Goal: Browse casually: Explore the website without a specific task or goal

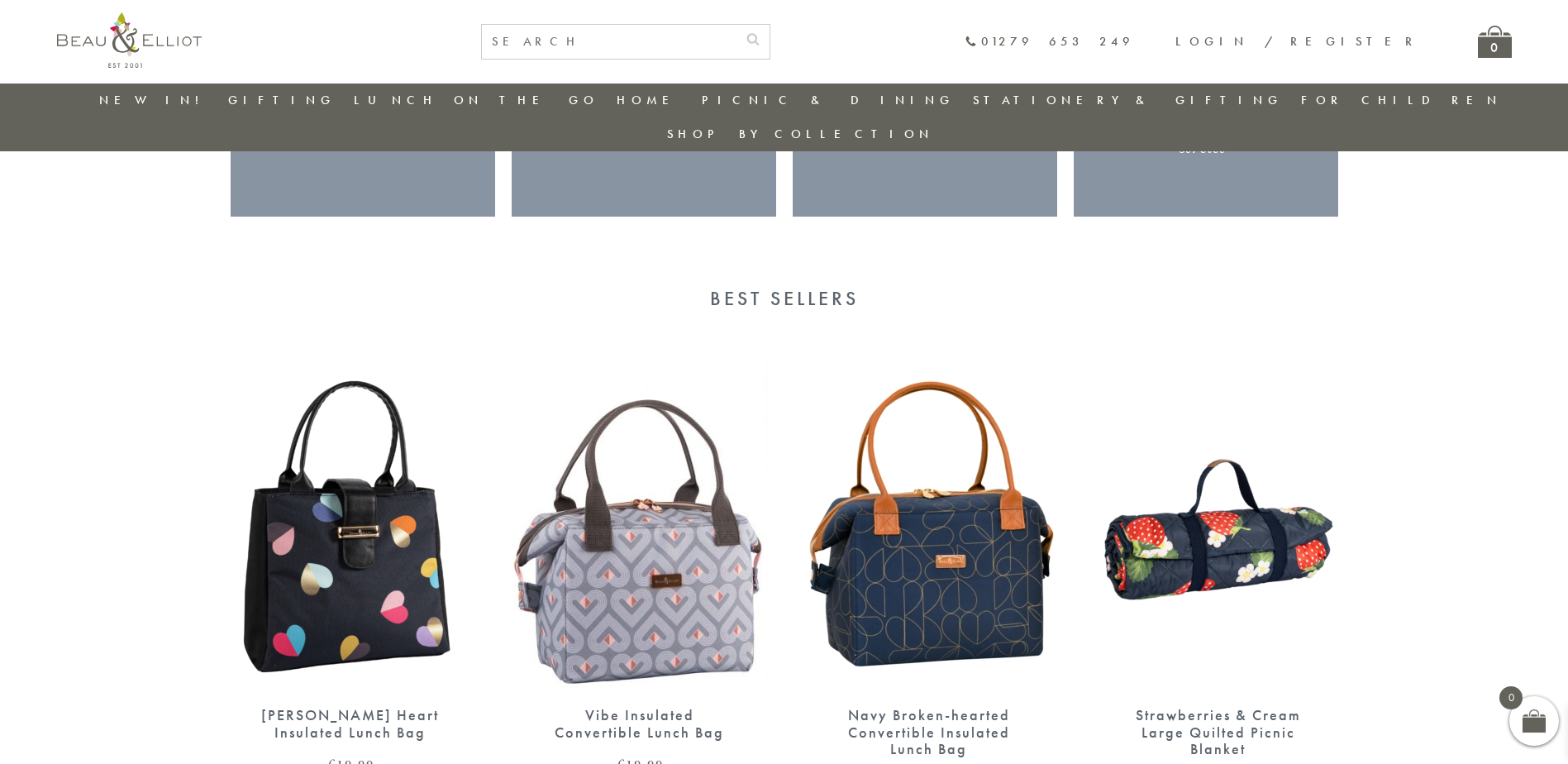
scroll to position [2776, 0]
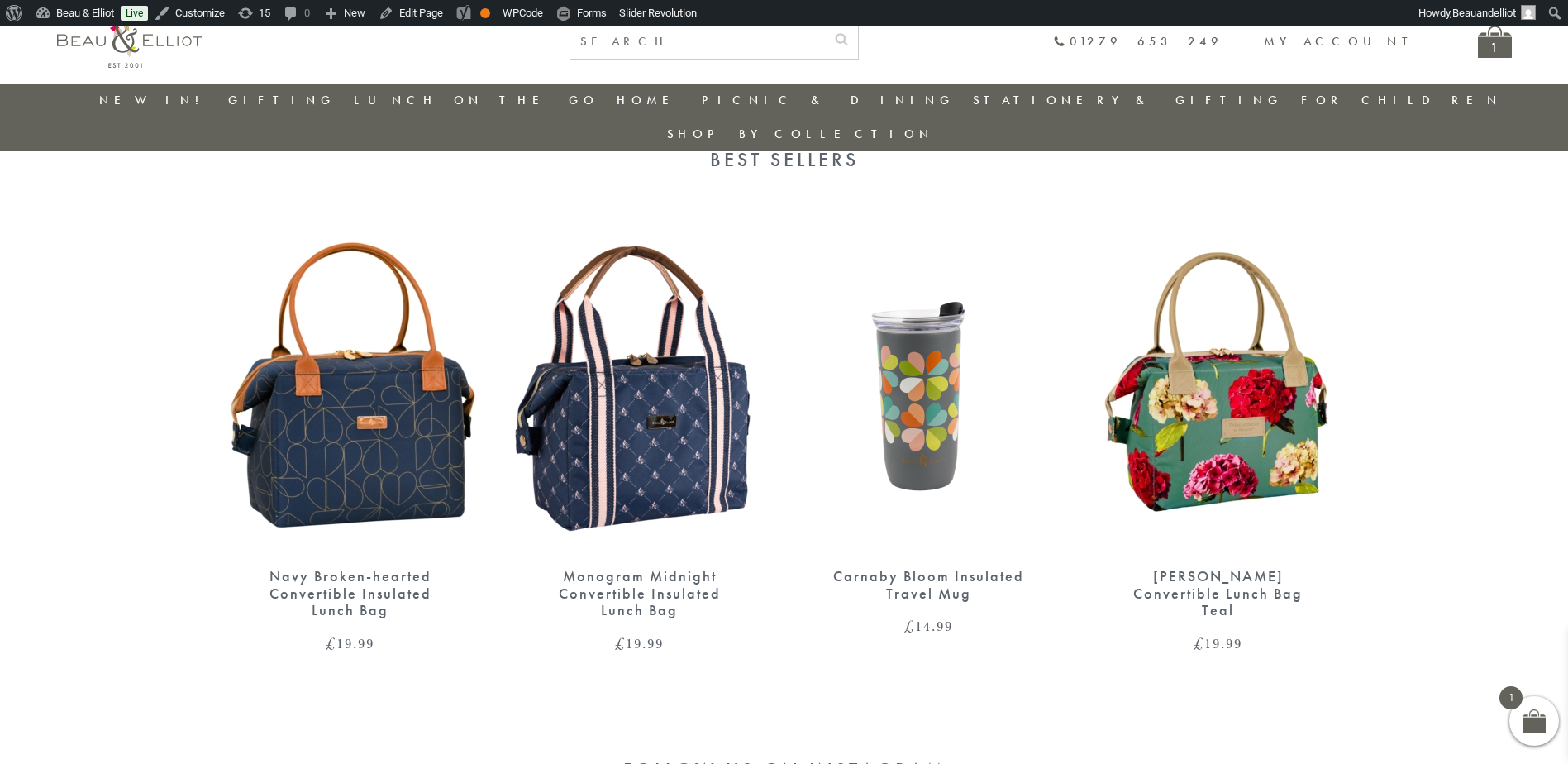
scroll to position [2757, 0]
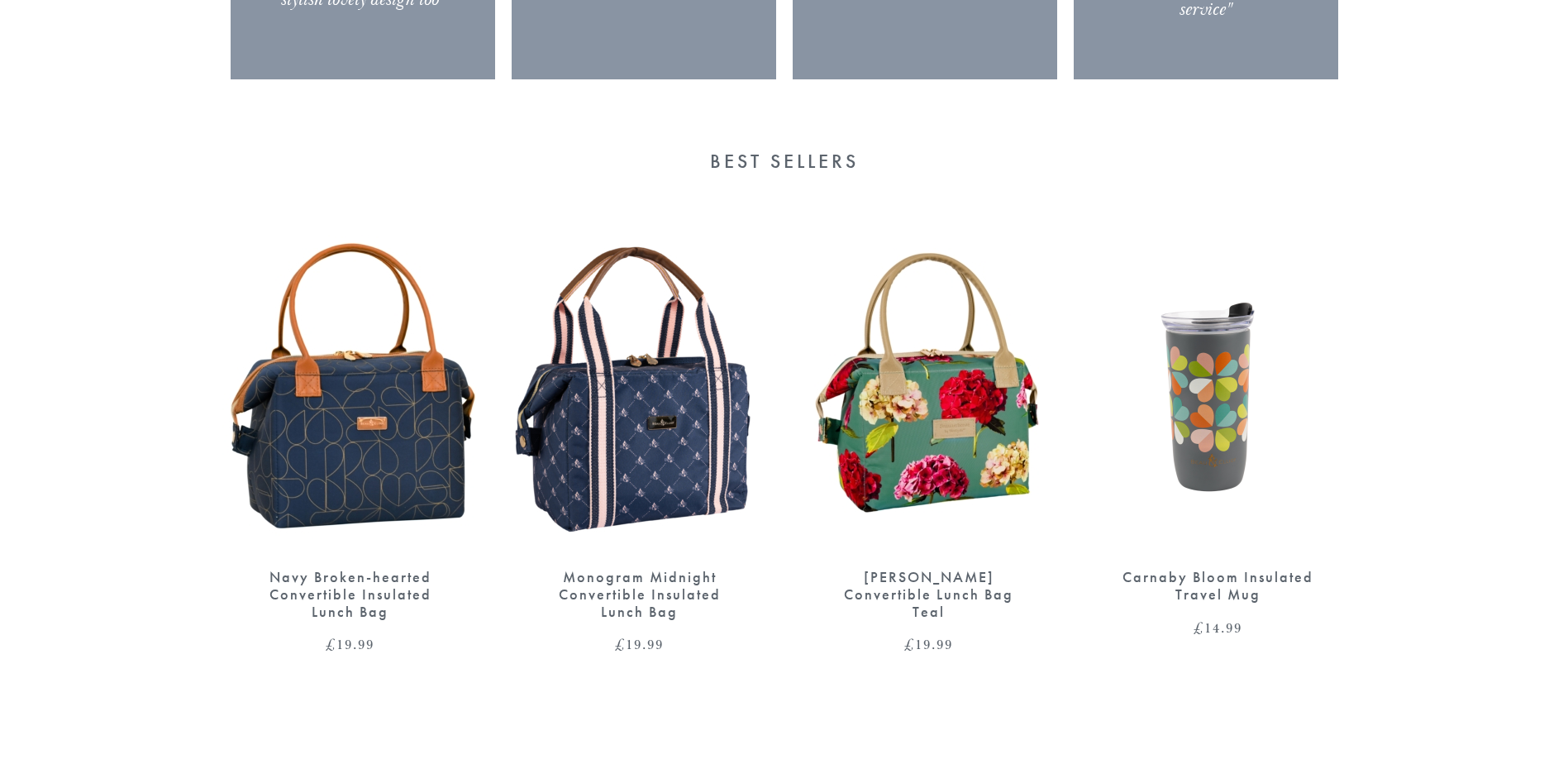
click at [1453, 329] on section "Best Sellers Navy Broken-hearted Convertible Insulated Lunch Bag £ 19.99 Monogr…" at bounding box center [784, 425] width 1568 height 552
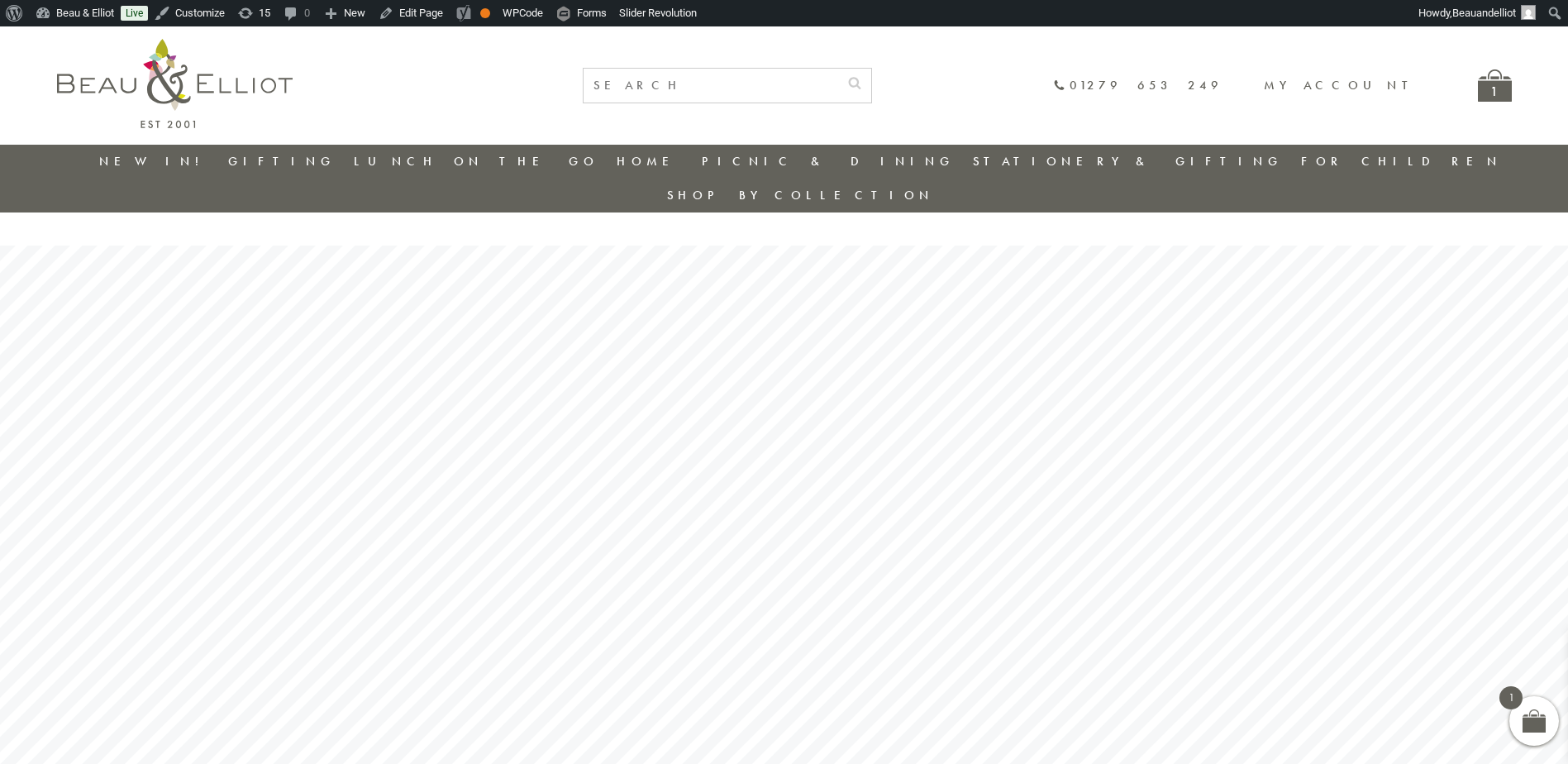
click at [145, 164] on link "New in!" at bounding box center [154, 161] width 110 height 17
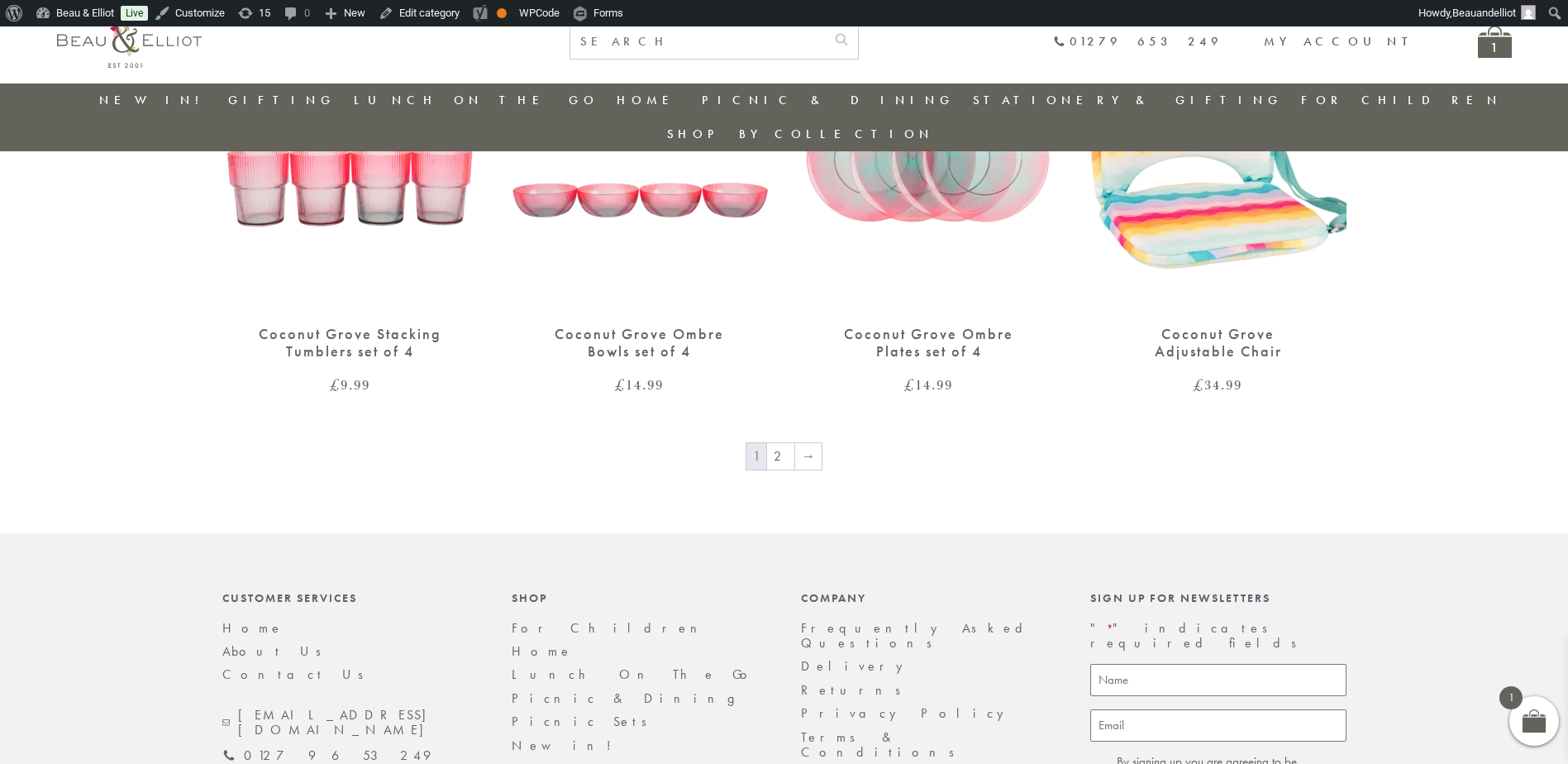
scroll to position [2776, 0]
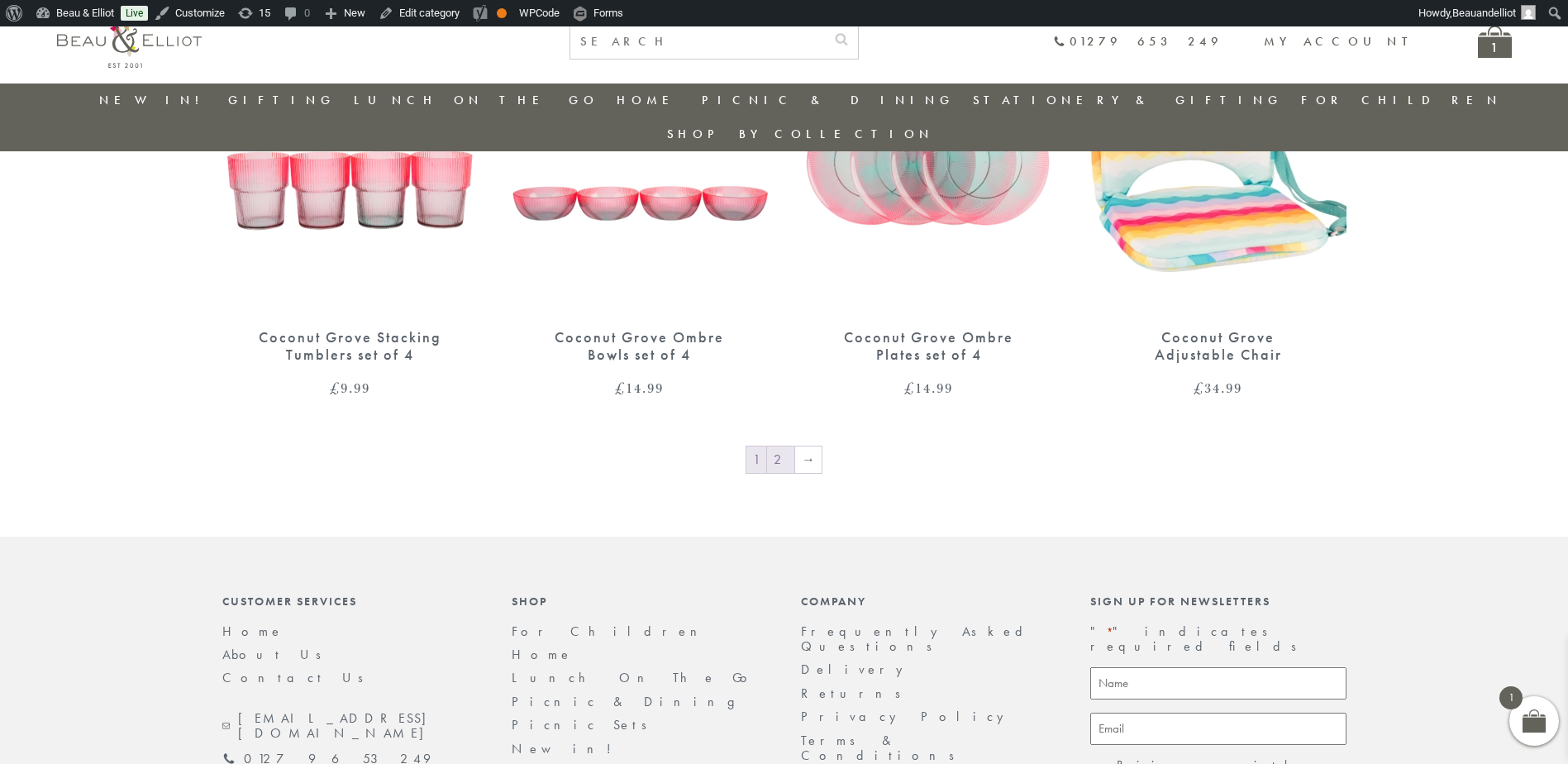
click at [779, 446] on link "2" at bounding box center [780, 459] width 27 height 26
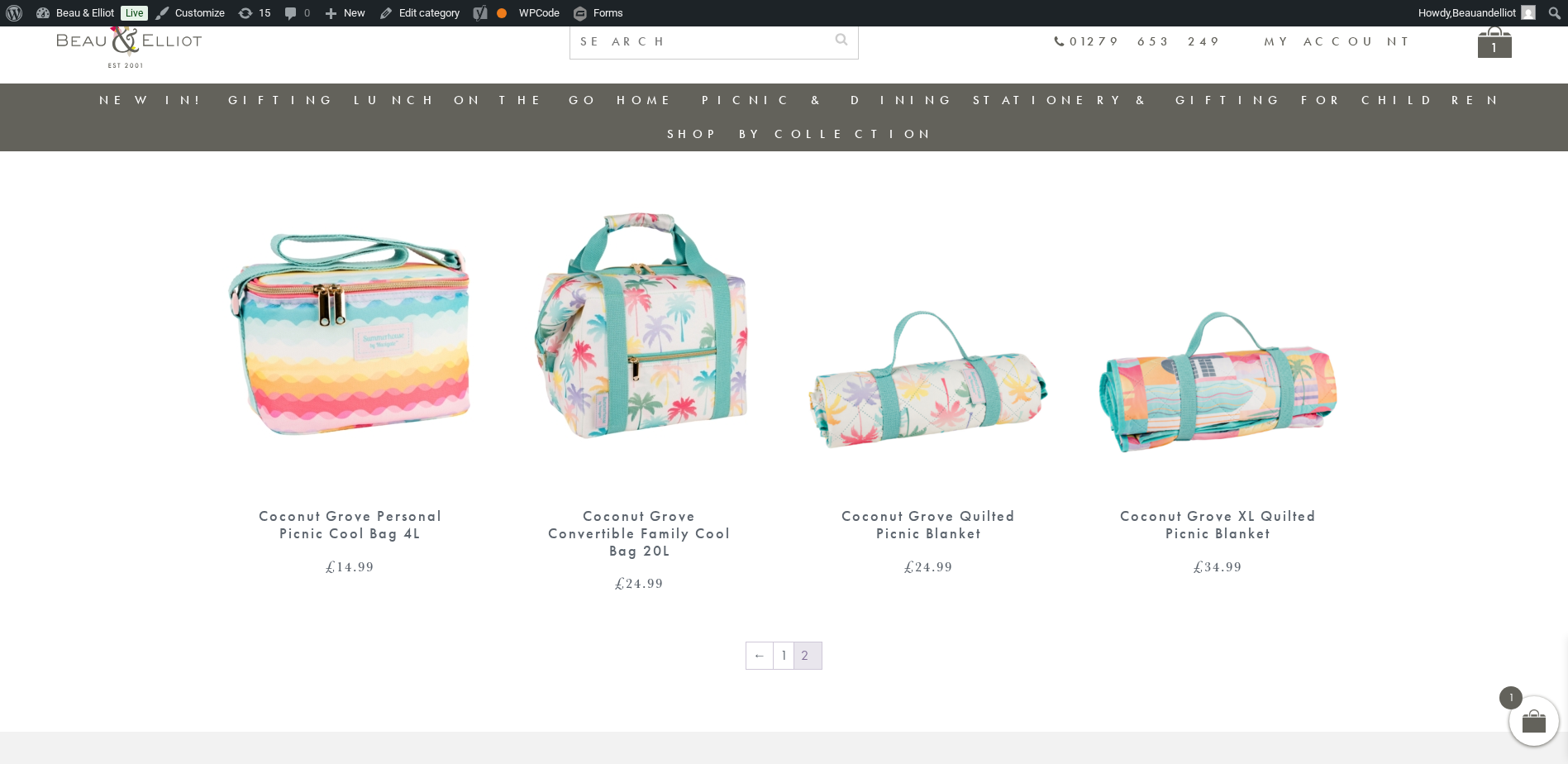
scroll to position [626, 0]
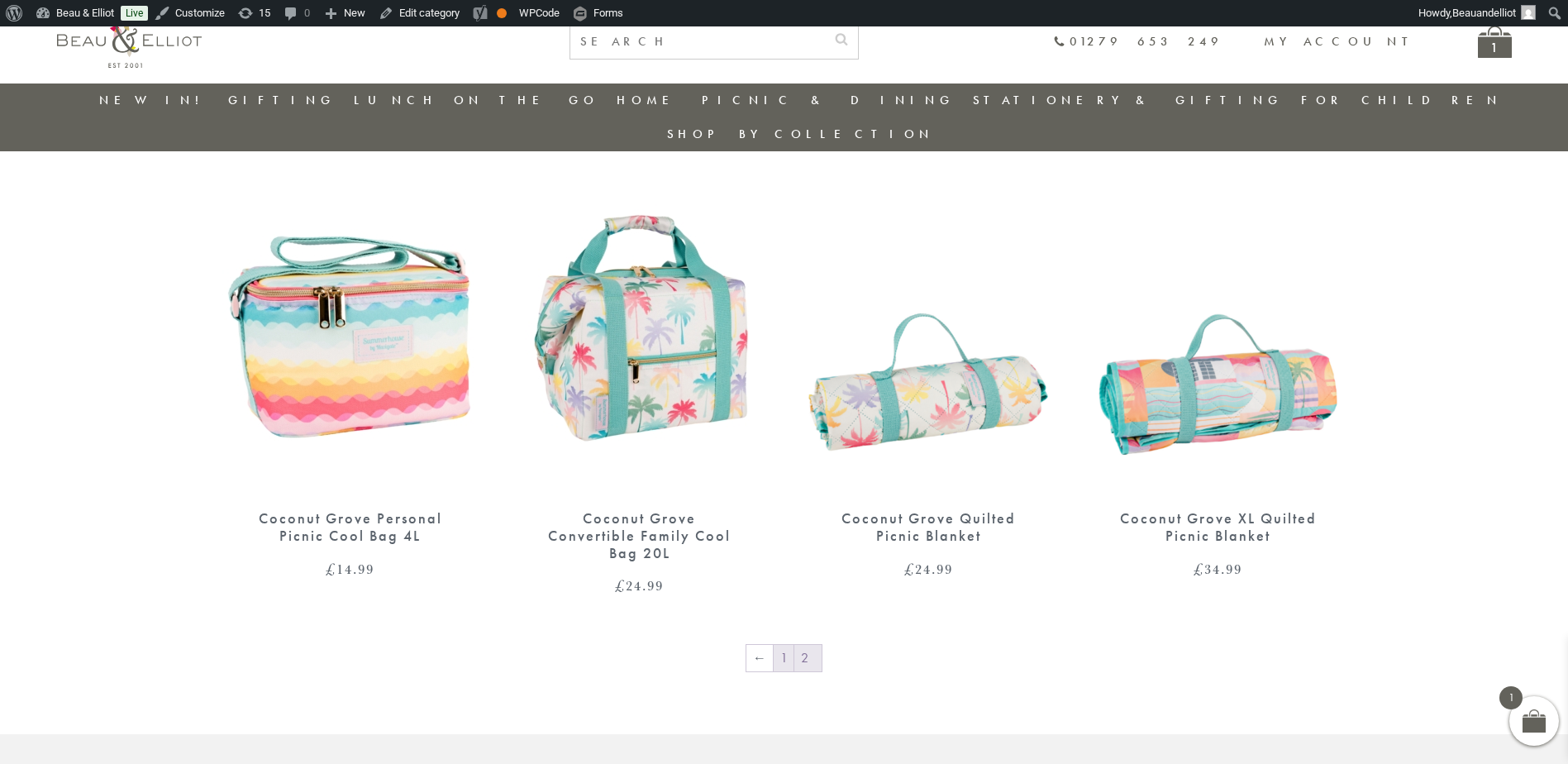
click at [785, 645] on link "1" at bounding box center [783, 658] width 20 height 26
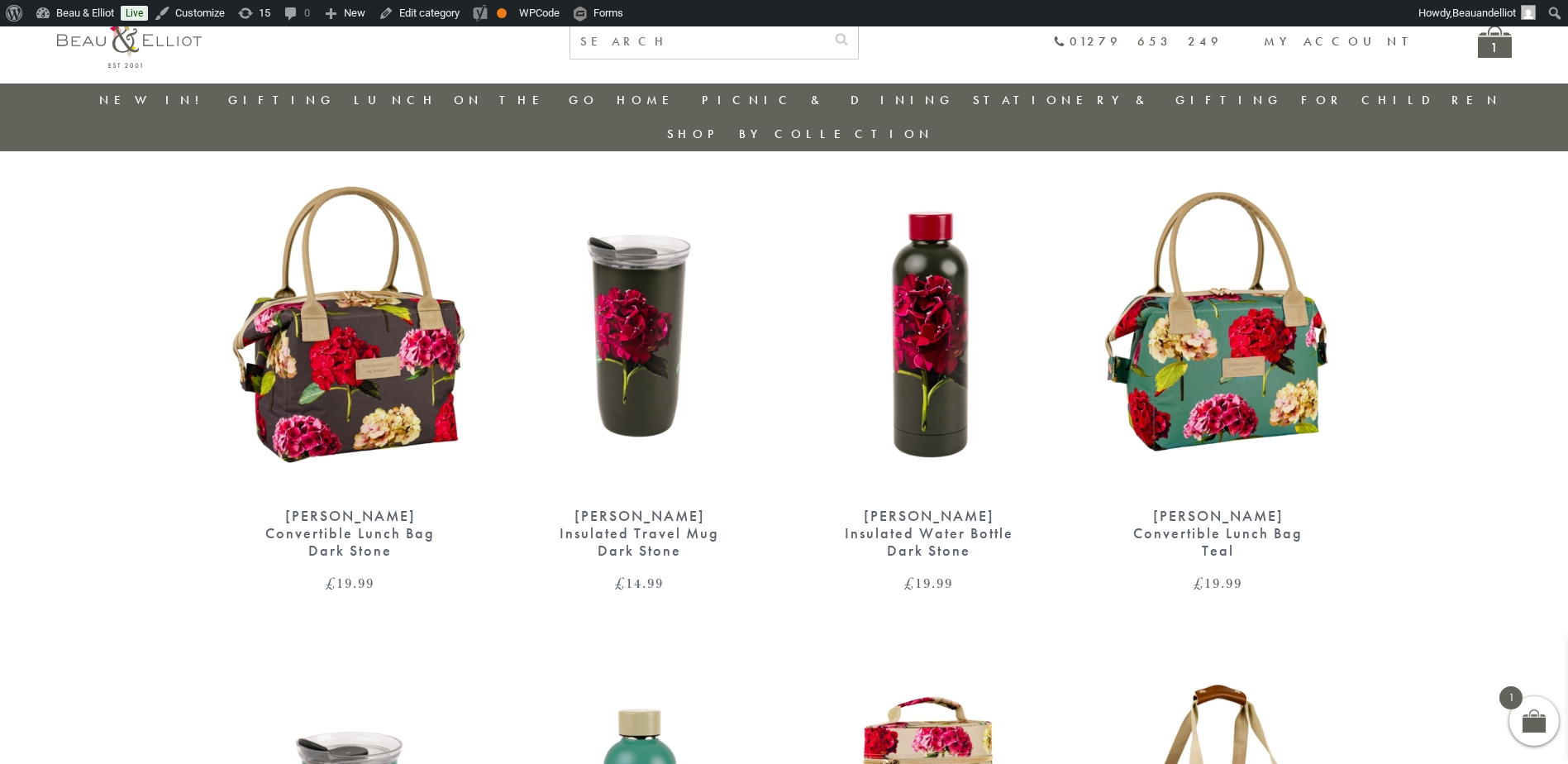
scroll to position [626, 0]
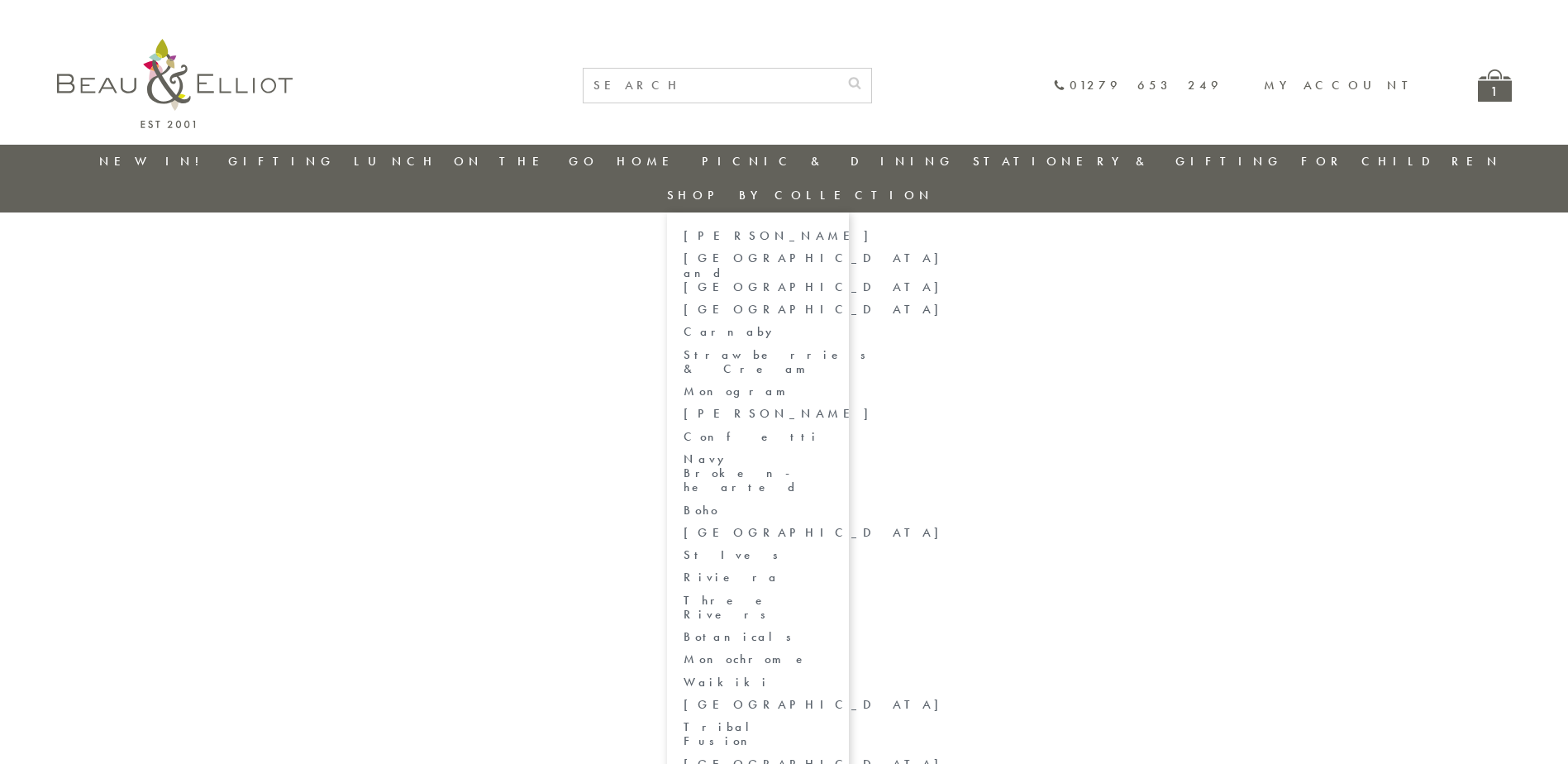
drag, startPoint x: 1359, startPoint y: 672, endPoint x: 1334, endPoint y: 556, distance: 118.7
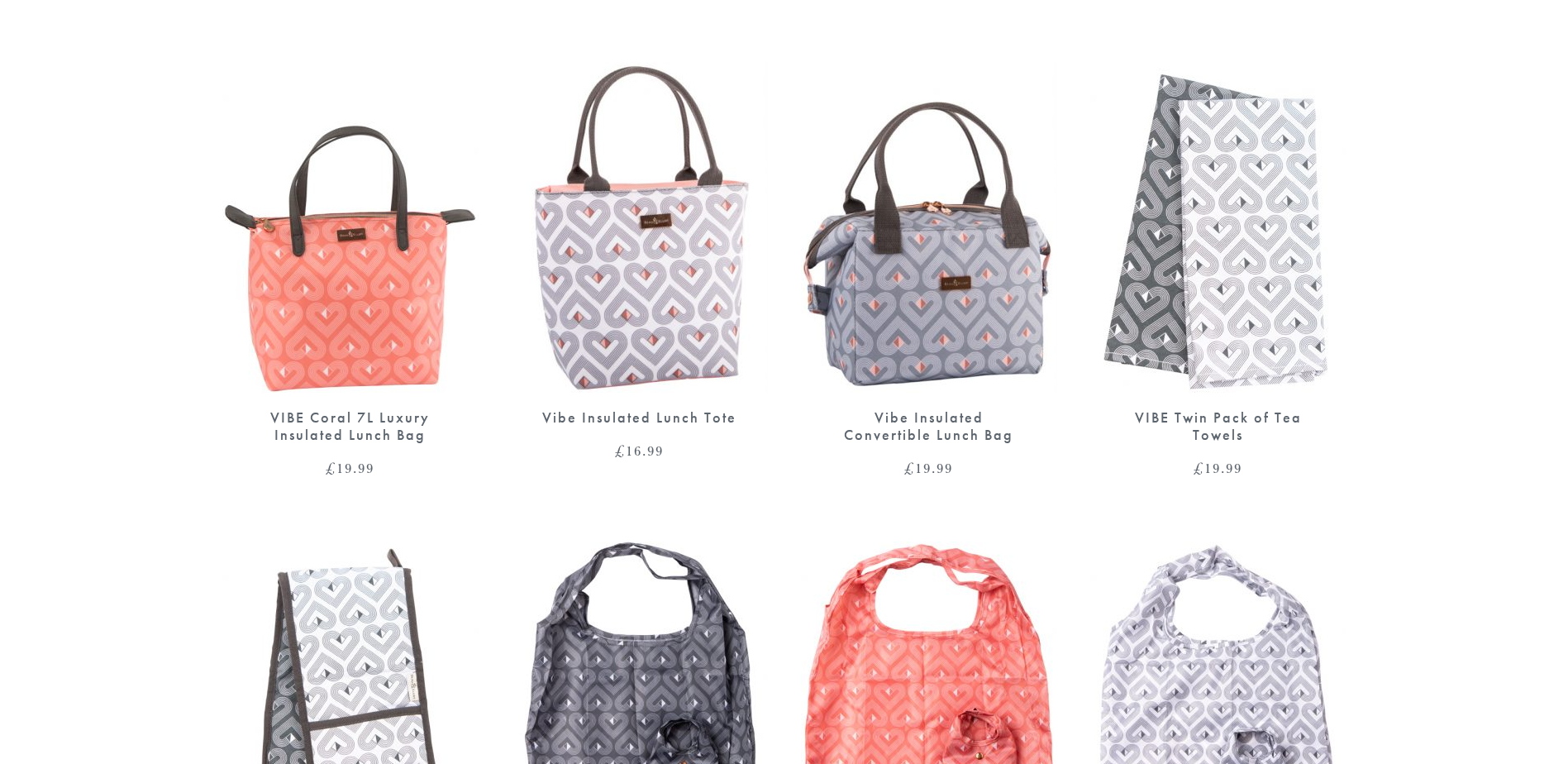
scroll to position [578, 0]
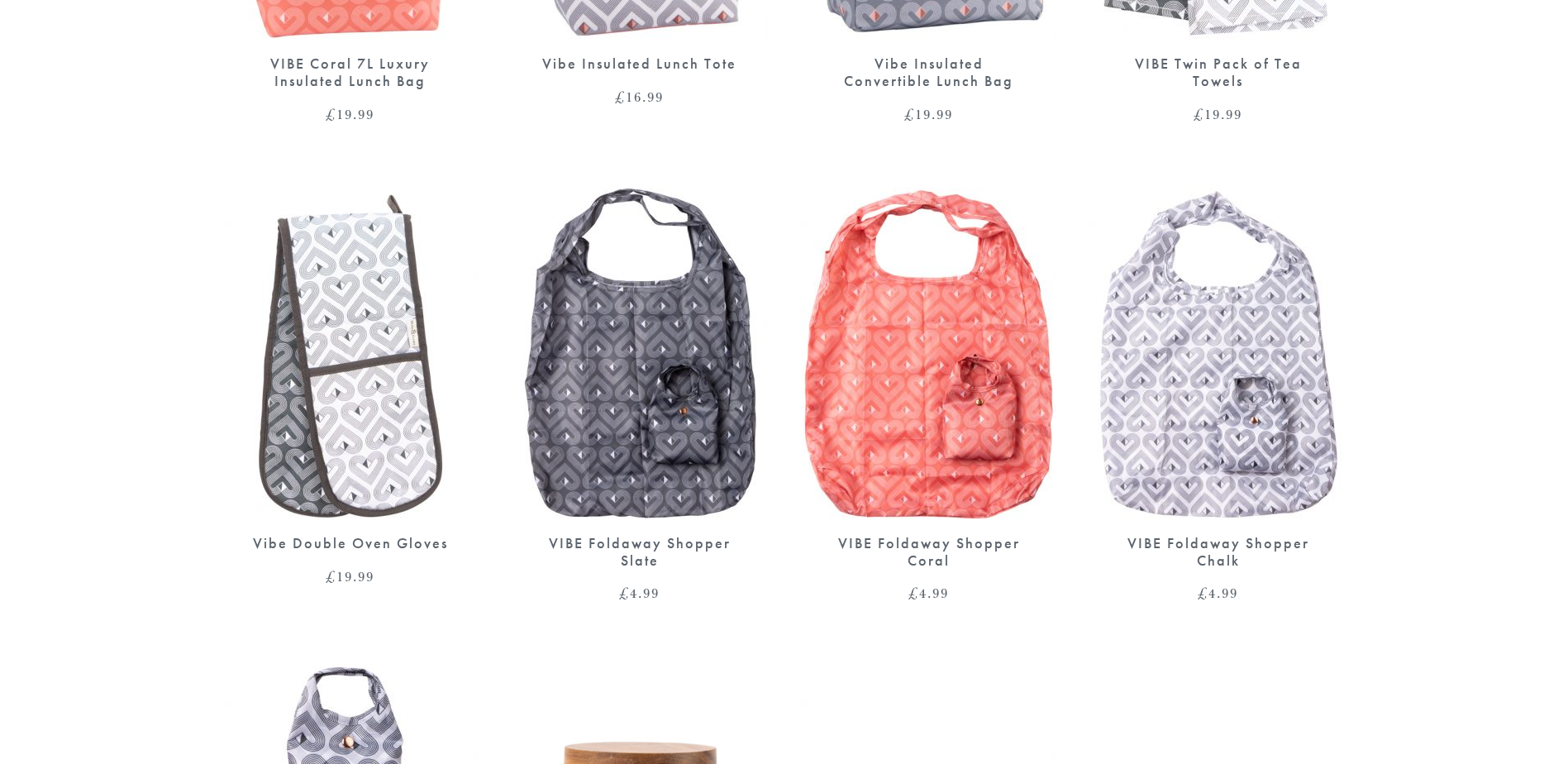
click at [667, 384] on img at bounding box center [640, 353] width 257 height 331
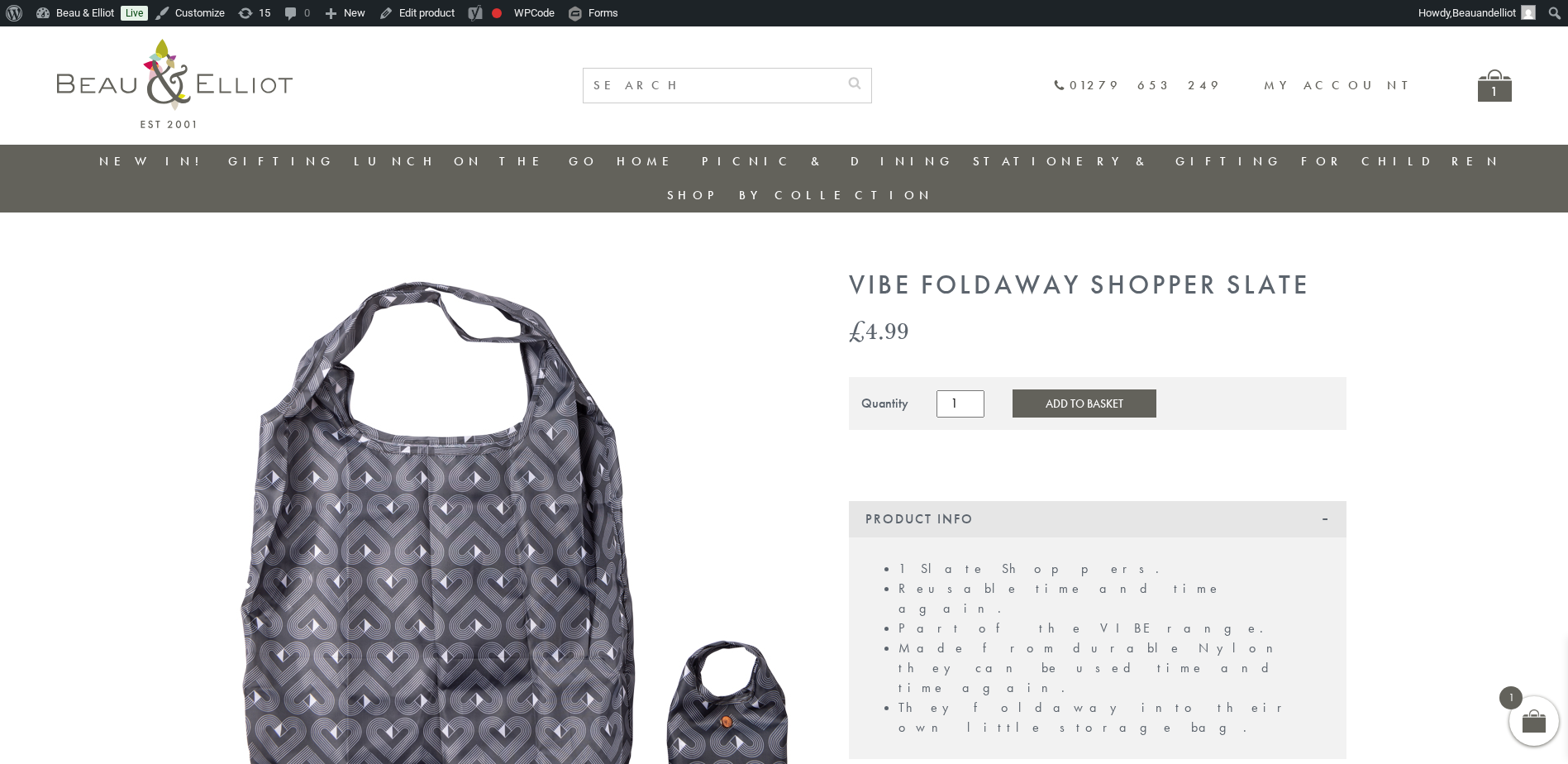
drag, startPoint x: 1374, startPoint y: 647, endPoint x: 1307, endPoint y: 464, distance: 194.9
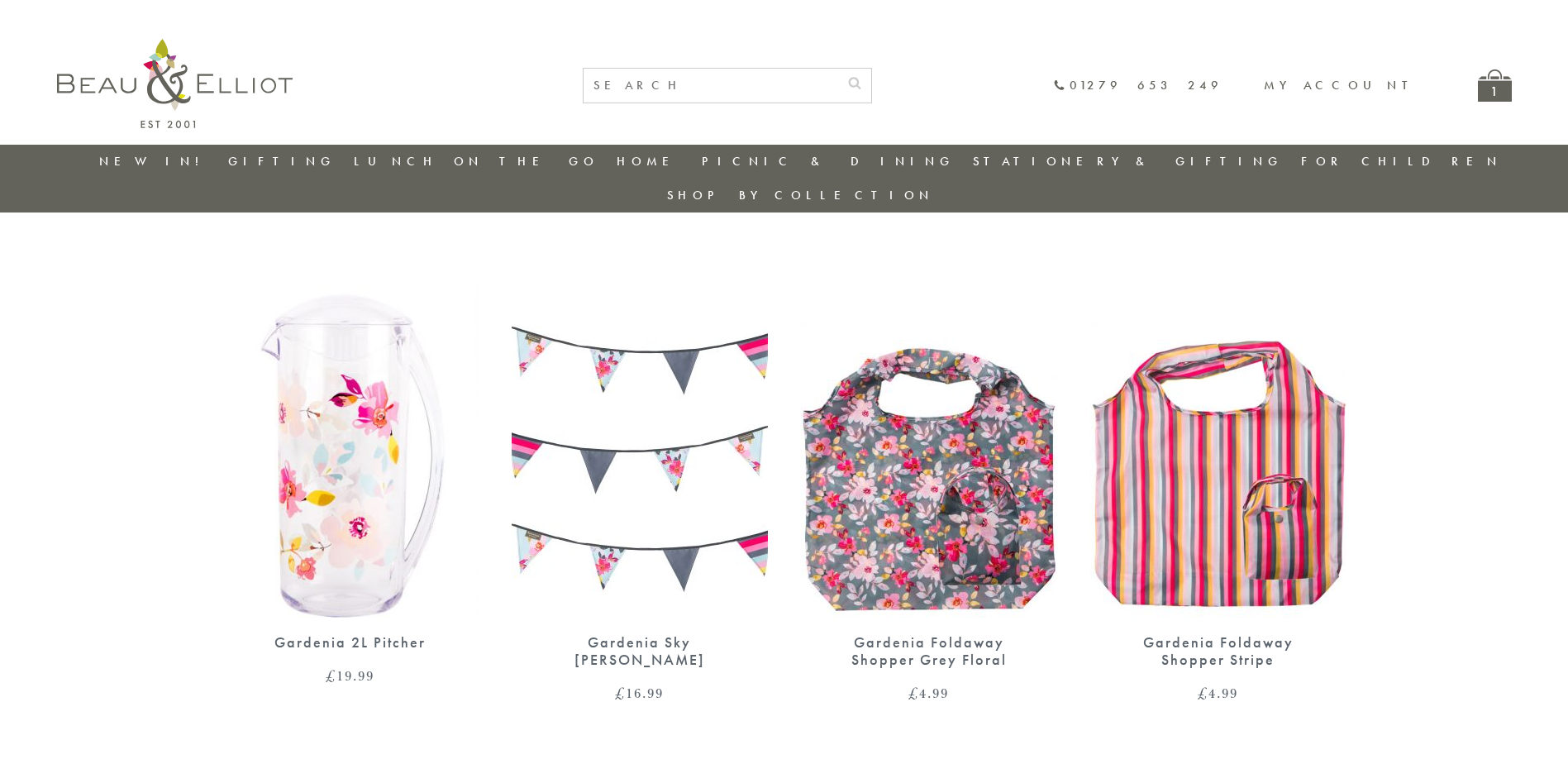
click at [941, 407] on img at bounding box center [929, 452] width 257 height 331
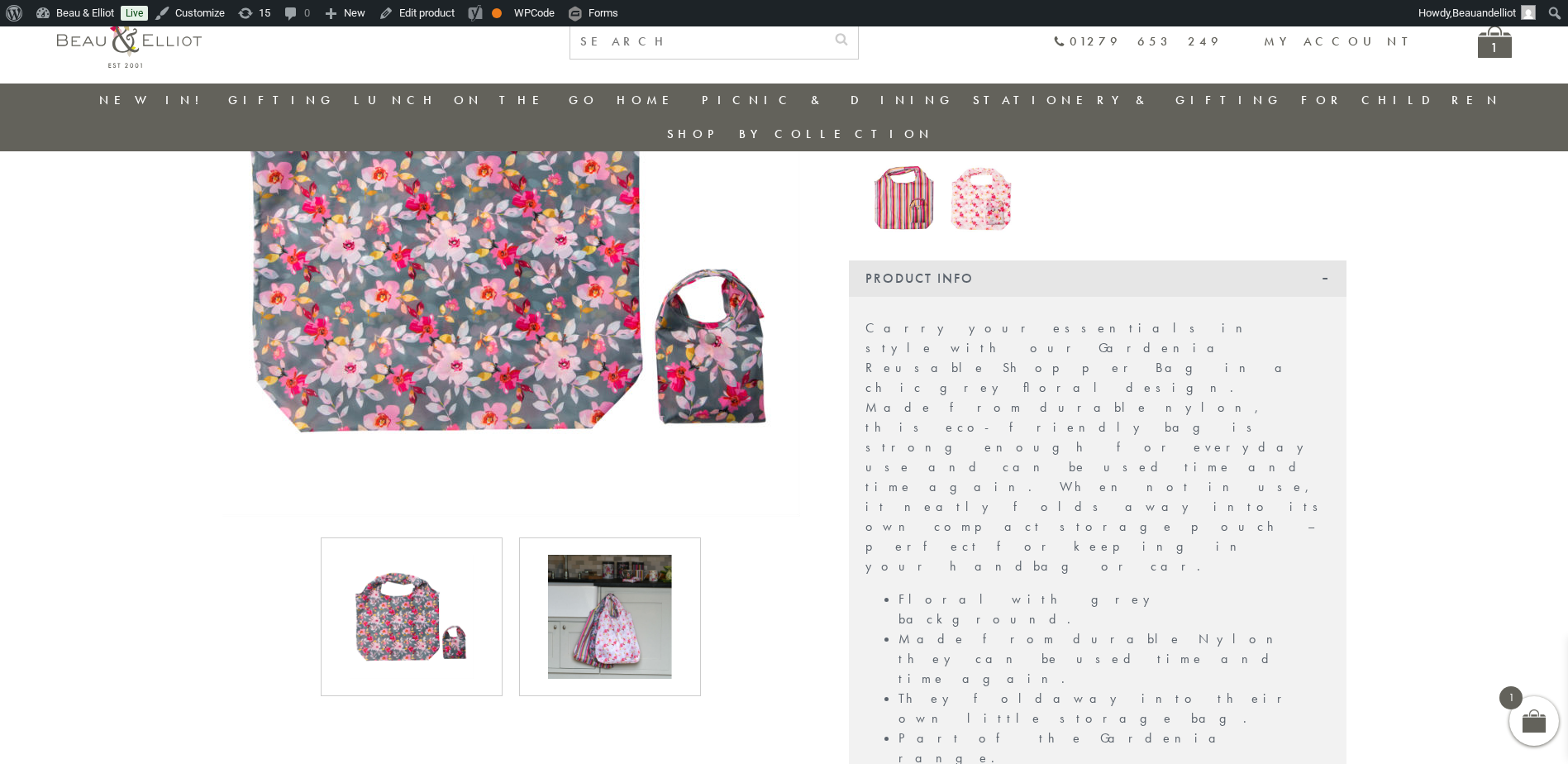
scroll to position [295, 0]
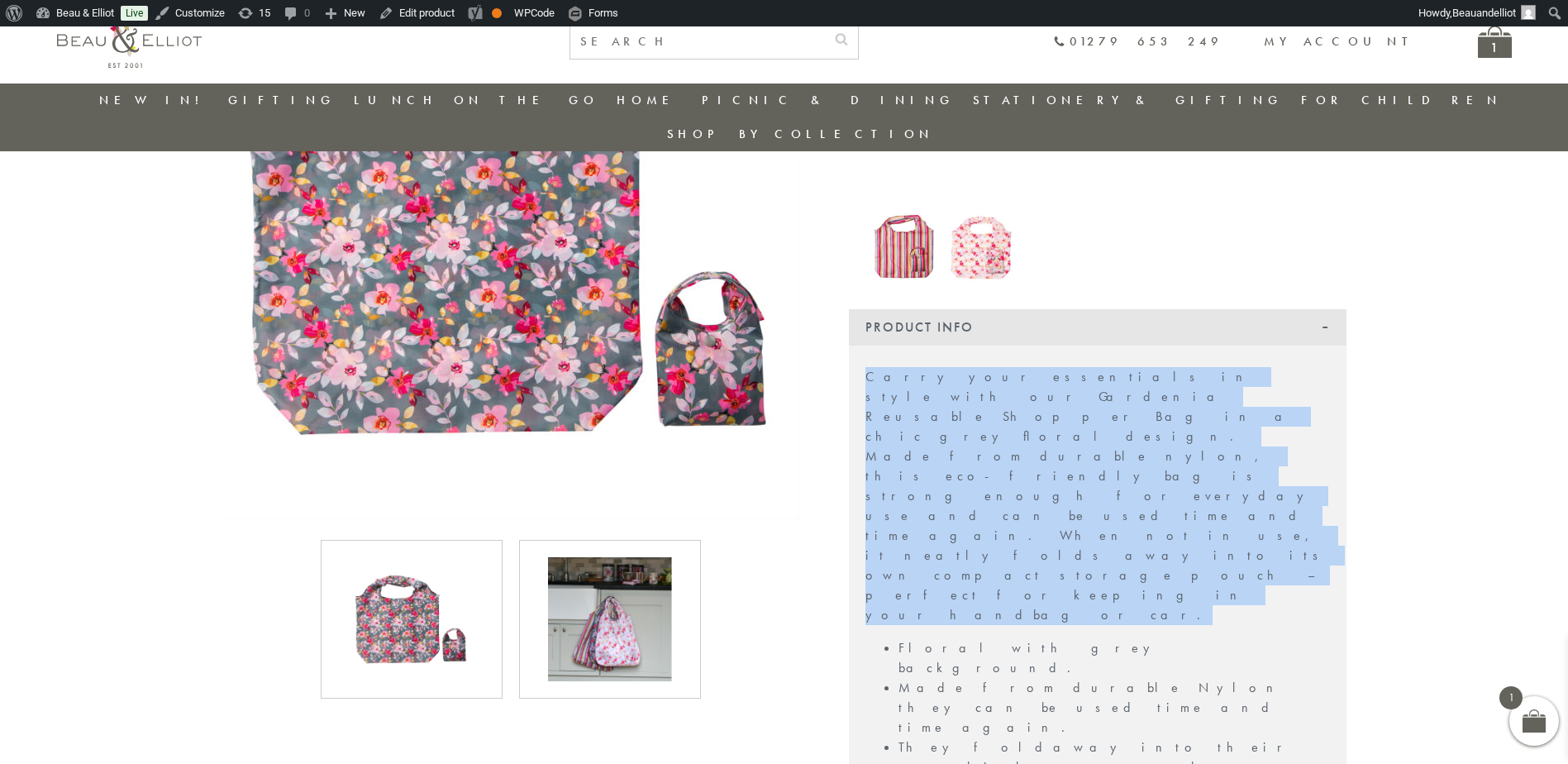
drag, startPoint x: 865, startPoint y: 295, endPoint x: 1311, endPoint y: 398, distance: 457.7
click at [1311, 398] on p "Carry your essentials in style with our Gardenia Reusable Shopper Bag in a chic…" at bounding box center [1098, 495] width 464 height 257
